Goal: Task Accomplishment & Management: Use online tool/utility

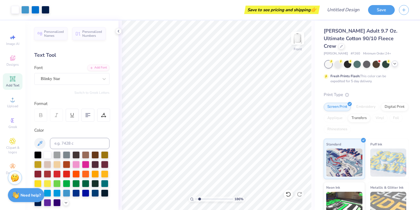
click at [395, 63] on polyline at bounding box center [394, 63] width 2 height 1
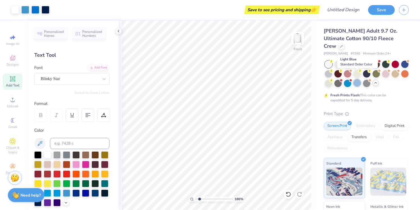
click at [353, 79] on div at bounding box center [356, 82] width 7 height 7
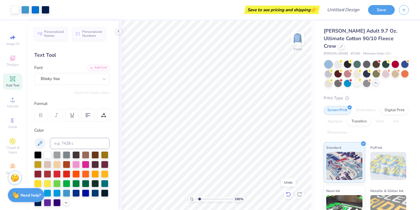
click at [290, 193] on div "186 % Front" at bounding box center [216, 114] width 196 height 189
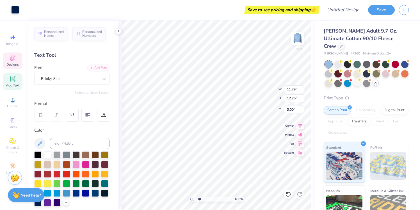
type input "11.15"
type input "11.33"
type input "4.02"
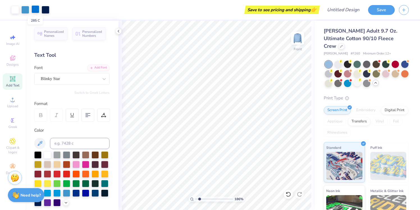
click at [37, 13] on div at bounding box center [35, 9] width 8 height 8
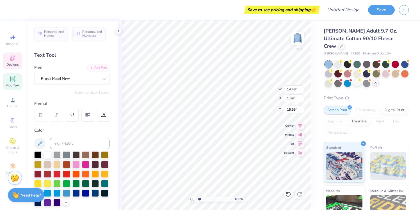
click at [216, 11] on div "Save to see pricing and shipping 👉" at bounding box center [166, 10] width 303 height 20
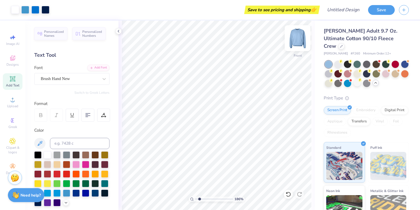
click at [301, 40] on img at bounding box center [297, 38] width 22 height 22
click at [297, 43] on img at bounding box center [297, 38] width 22 height 22
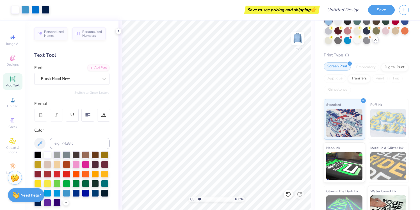
scroll to position [51, 0]
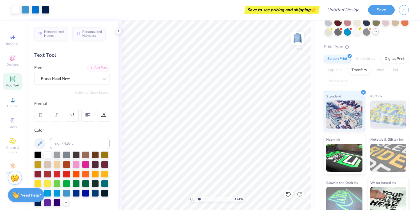
drag, startPoint x: 198, startPoint y: 198, endPoint x: 198, endPoint y: 192, distance: 6.0
click at [198, 196] on input "range" at bounding box center [214, 198] width 38 height 5
drag, startPoint x: 197, startPoint y: 198, endPoint x: 206, endPoint y: 198, distance: 8.7
click at [206, 198] on input "range" at bounding box center [214, 198] width 38 height 5
drag, startPoint x: 207, startPoint y: 199, endPoint x: 212, endPoint y: 199, distance: 4.8
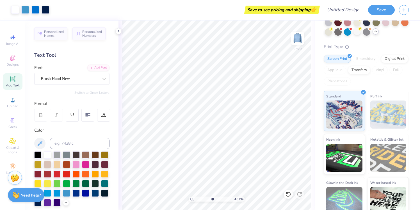
type input "5.23"
click at [212, 199] on input "range" at bounding box center [214, 198] width 38 height 5
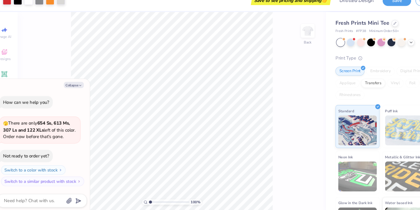
type textarea "x"
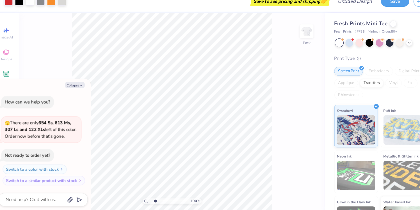
drag, startPoint x: 150, startPoint y: 198, endPoint x: 154, endPoint y: 198, distance: 4.2
type input "2.17"
click at [154, 198] on input "range" at bounding box center [167, 198] width 38 height 5
click at [15, 11] on div at bounding box center [15, 9] width 8 height 8
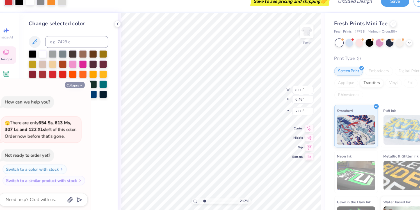
click at [82, 89] on icon "button" at bounding box center [83, 89] width 3 height 3
type textarea "x"
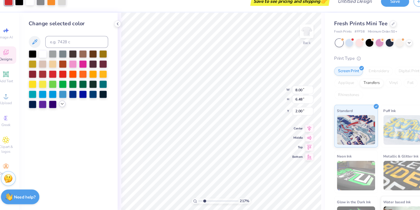
click at [66, 107] on icon at bounding box center [66, 107] width 4 height 4
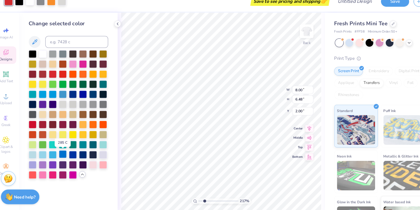
click at [67, 155] on div at bounding box center [66, 154] width 7 height 7
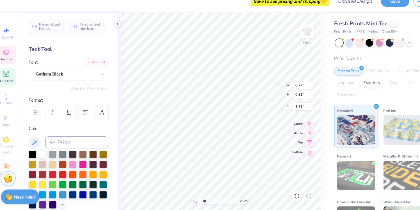
type textarea "c"
type textarea "CLASS"
type input "1.00"
type input "0.32"
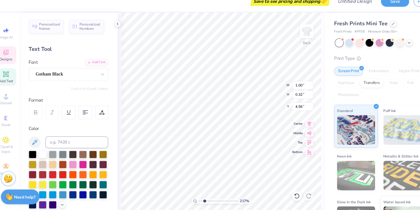
type input "4.56"
type textarea "OF"
type input "1.14"
type input "0.33"
type input "4.07"
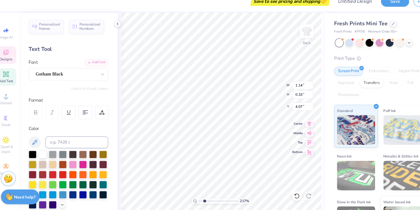
type textarea "2026"
type input "8.00"
type input "3.61"
type input "4.86"
type input "1.51"
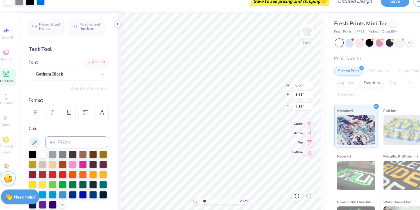
type input "0.33"
type input "3.61"
type input "1.23"
type input "0.27"
type input "3.66"
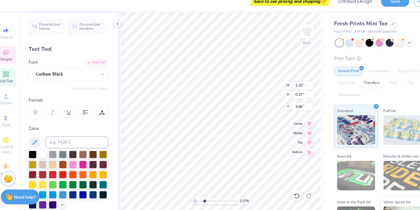
type input "1.35"
type input "0.29"
type input "3.48"
drag, startPoint x: 200, startPoint y: 200, endPoint x: 208, endPoint y: 199, distance: 8.7
type input "4.29"
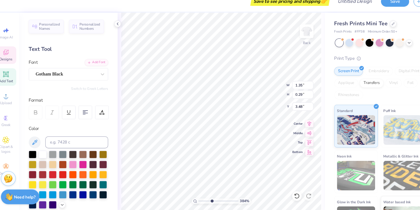
click at [208, 199] on input "range" at bounding box center [214, 198] width 38 height 5
type input "3.59"
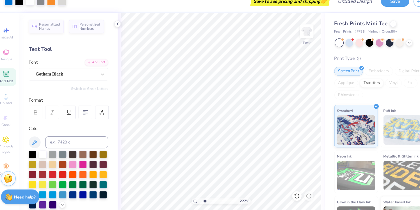
drag, startPoint x: 208, startPoint y: 198, endPoint x: 201, endPoint y: 198, distance: 7.3
type input "2.3"
click at [201, 198] on input "range" at bounding box center [214, 198] width 38 height 5
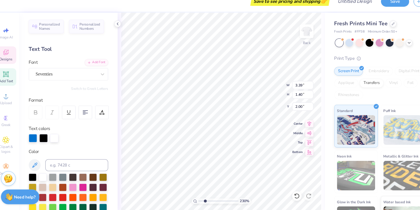
scroll to position [0, 0]
type textarea "Prospect"
type input "3.25"
type input "1.49"
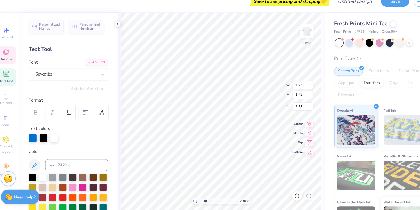
type input "2.53"
type textarea "h"
type textarea "High"
type input "2.25"
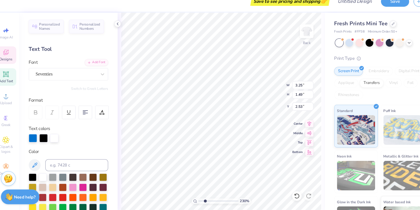
type input "1.47"
type input "3.22"
type textarea "s"
type textarea "Seniors"
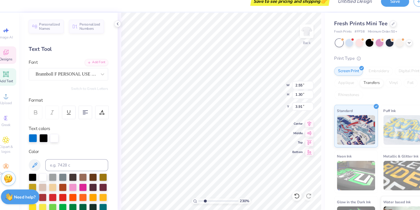
type input "3.91"
click at [81, 76] on div "Seventies" at bounding box center [69, 78] width 59 height 9
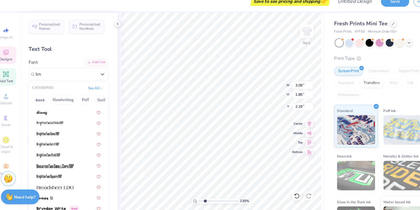
scroll to position [0, 0]
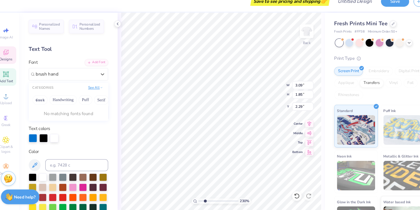
click at [94, 93] on button "See All" at bounding box center [97, 92] width 17 height 6
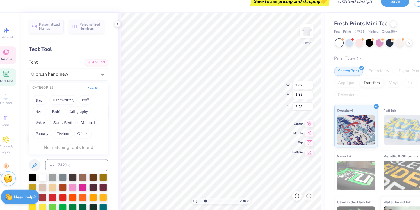
type input "brush hand new"
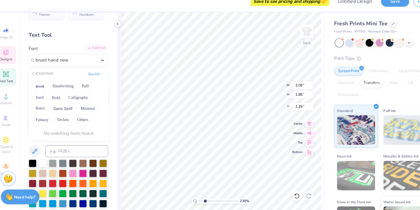
scroll to position [16, 0]
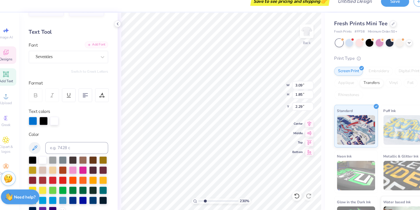
click at [99, 51] on div "Add Font" at bounding box center [98, 51] width 22 height 6
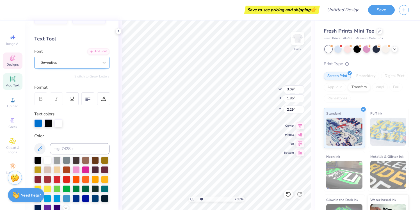
click at [69, 68] on div "Seventies" at bounding box center [71, 63] width 75 height 12
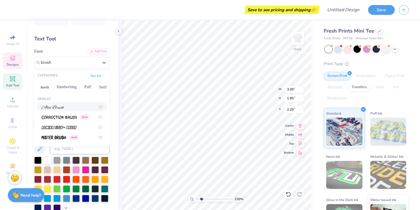
type input "brush"
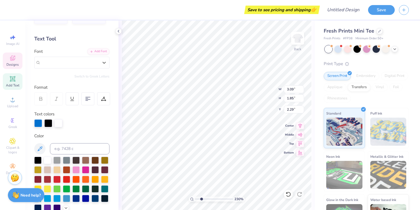
paste input "2 0 2 6 PROSPECT SENIORS"
type input "2 0 2 6 PROSPECT SENIORS"
click at [105, 137] on div "Color" at bounding box center [71, 136] width 75 height 6
paste textarea "2 0 2 6 PROSPECT SENIORS"
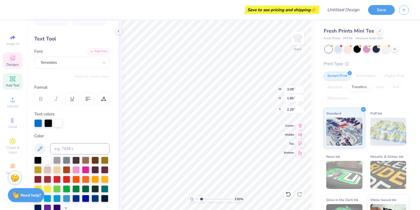
type textarea "High"
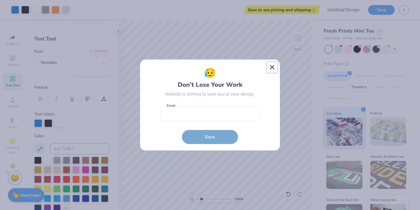
click at [272, 65] on button "Close" at bounding box center [272, 67] width 11 height 11
